Goal: Answer question/provide support

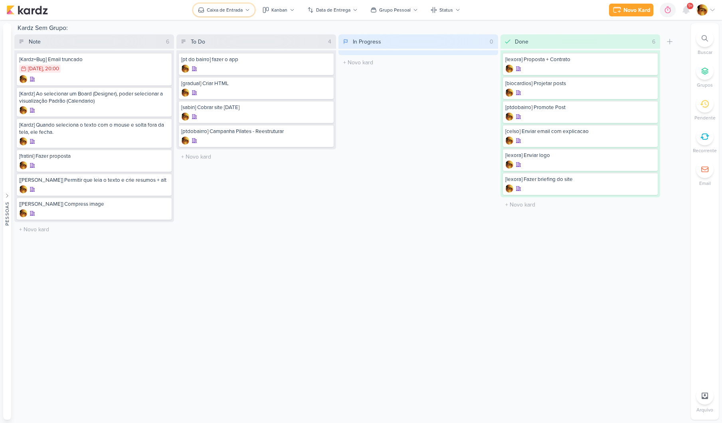
click at [213, 10] on div "Caixa de Entrada" at bounding box center [225, 9] width 36 height 7
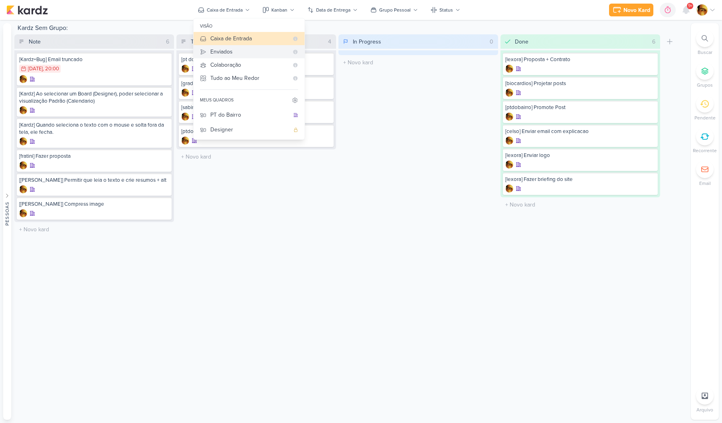
click at [216, 55] on div "Enviados" at bounding box center [249, 52] width 78 height 8
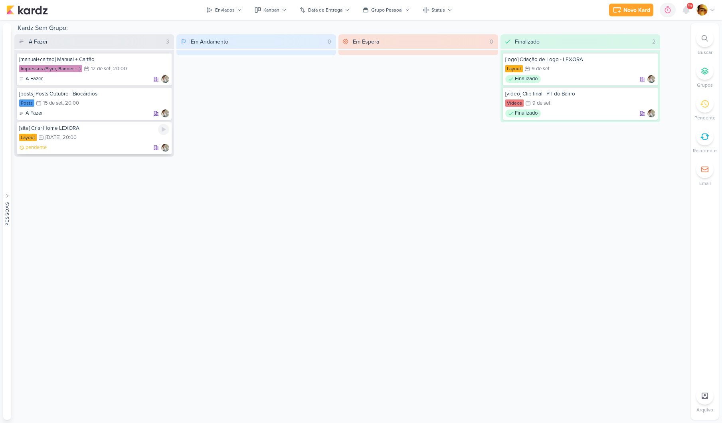
click at [92, 132] on div "[site] Criar Home LEXORA Layout 19/9 [DATE] 20:00 pendente" at bounding box center [94, 137] width 155 height 33
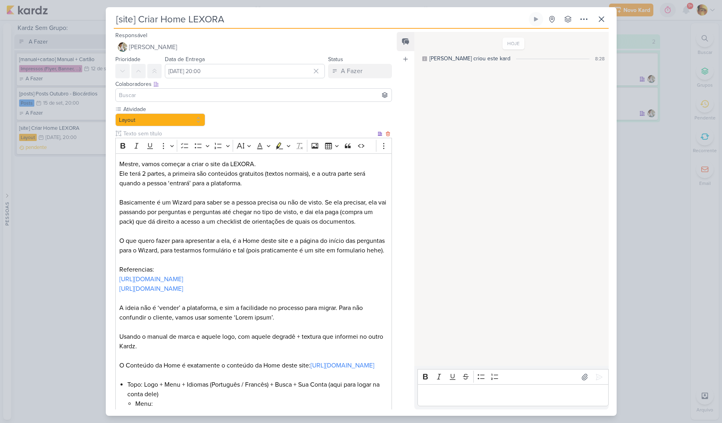
click at [185, 293] on p "[URL][DOMAIN_NAME]" at bounding box center [253, 289] width 268 height 10
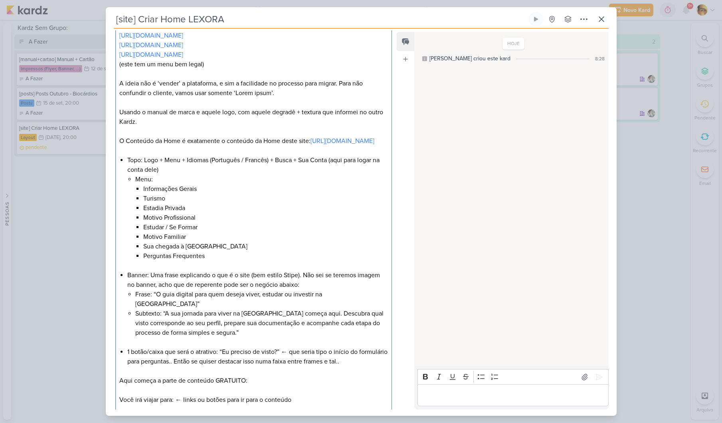
scroll to position [245, 0]
drag, startPoint x: 302, startPoint y: 177, endPoint x: 329, endPoint y: 176, distance: 26.4
click at [329, 176] on li "Topo: Logo + Menu + Idiomas (Português / Francês) + Busca + Sua Conta (aqui par…" at bounding box center [257, 211] width 260 height 115
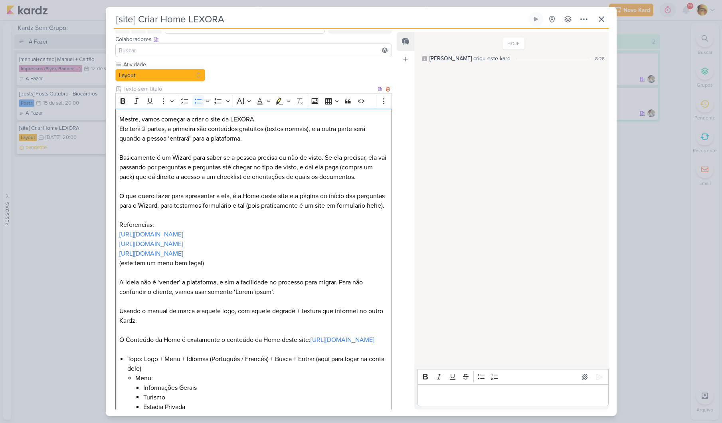
scroll to position [0, 0]
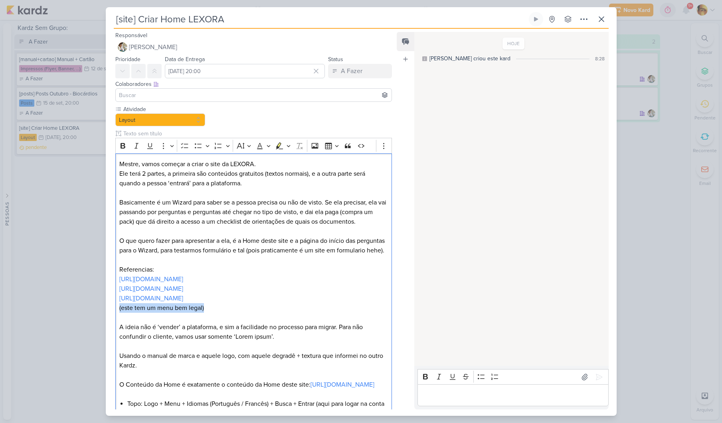
drag, startPoint x: 207, startPoint y: 317, endPoint x: 113, endPoint y: 318, distance: 94.6
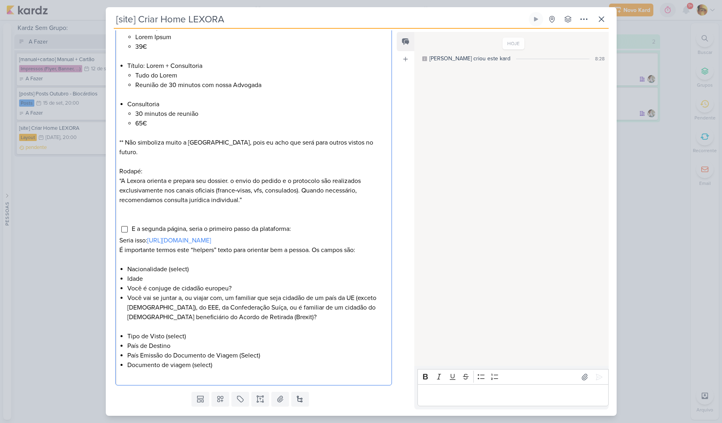
scroll to position [741, 0]
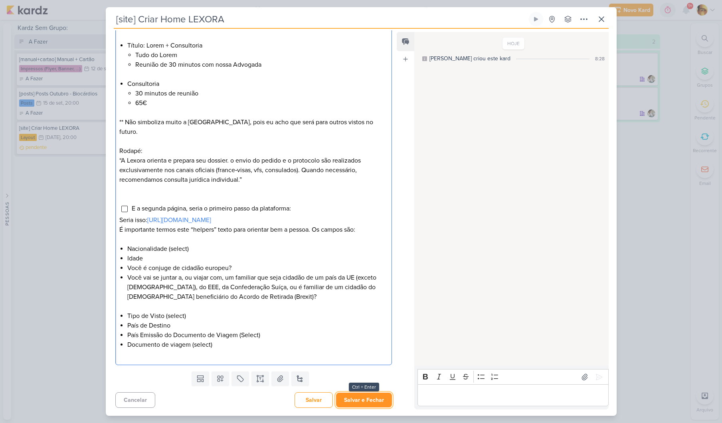
click at [361, 401] on button "Salvar e Fechar" at bounding box center [364, 399] width 56 height 15
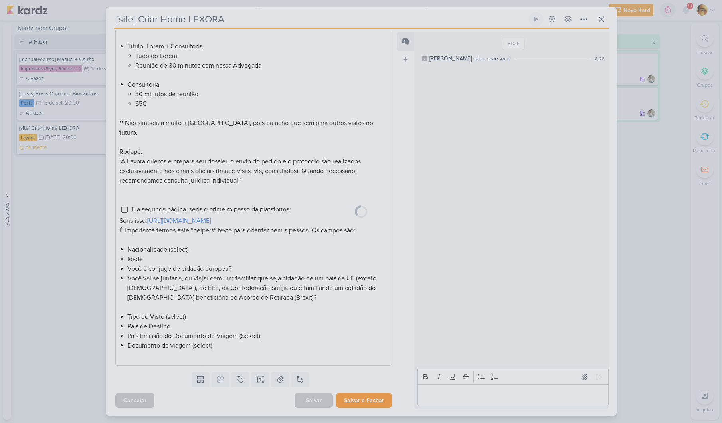
scroll to position [741, 0]
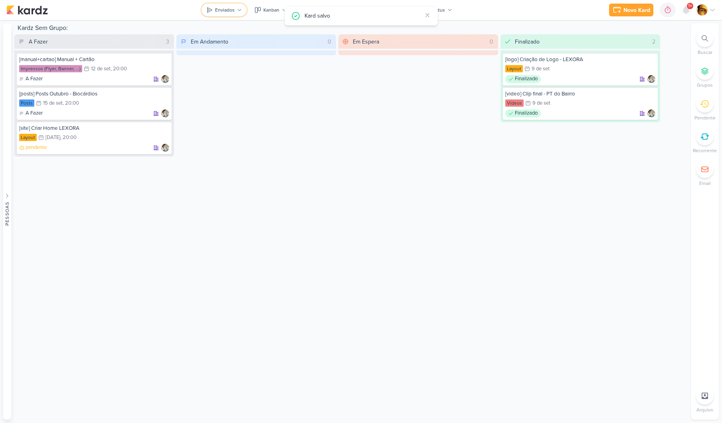
click at [216, 9] on div "Enviados" at bounding box center [225, 9] width 20 height 7
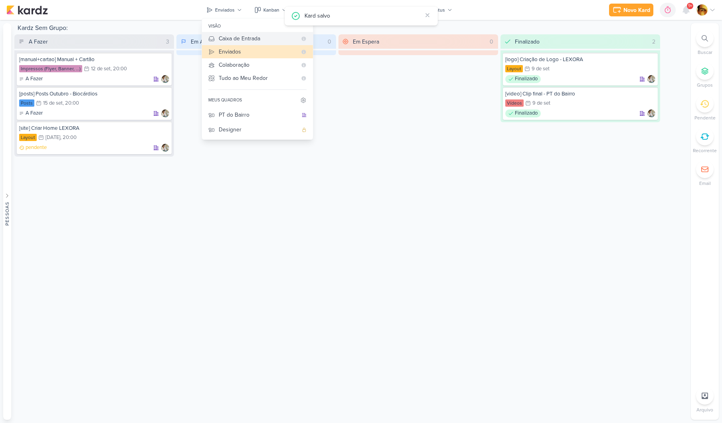
click at [219, 34] on button "Caixa de Entrada" at bounding box center [257, 38] width 111 height 13
